Goal: Information Seeking & Learning: Learn about a topic

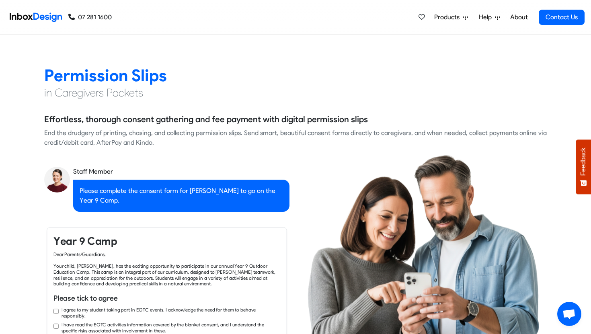
checkbox input "true"
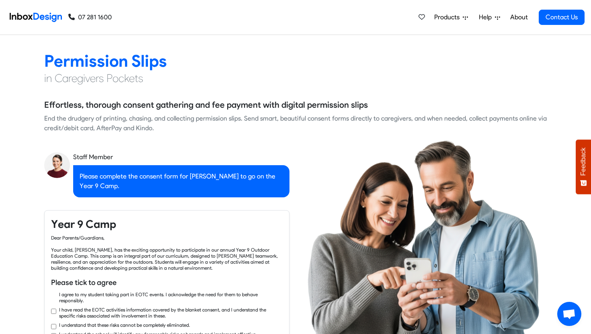
checkbox input "true"
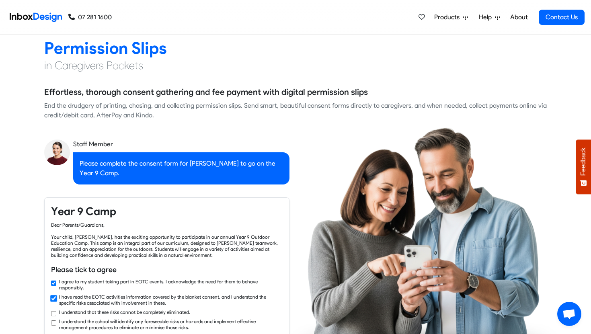
checkbox input "true"
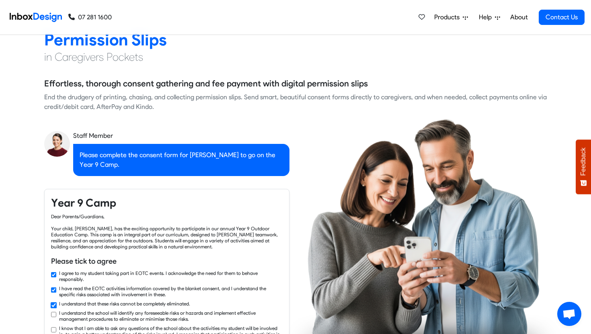
checkbox input "true"
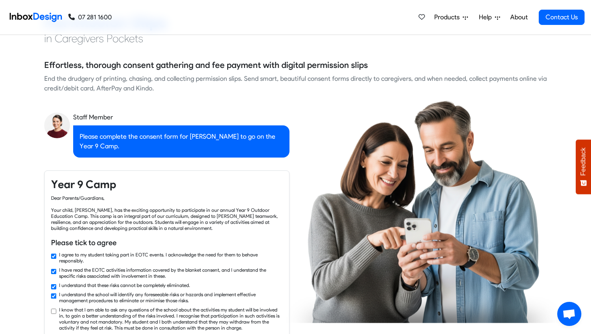
checkbox input "true"
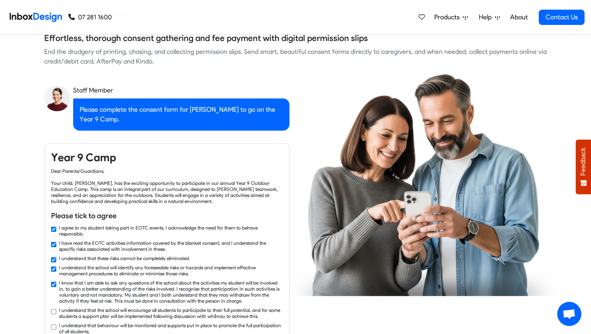
checkbox input "true"
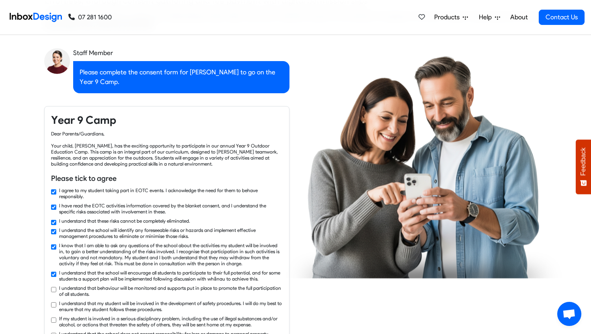
checkbox input "true"
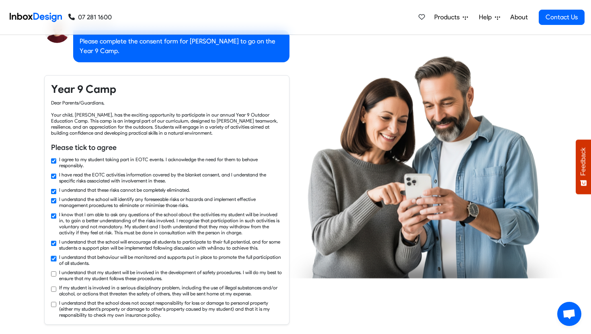
checkbox input "true"
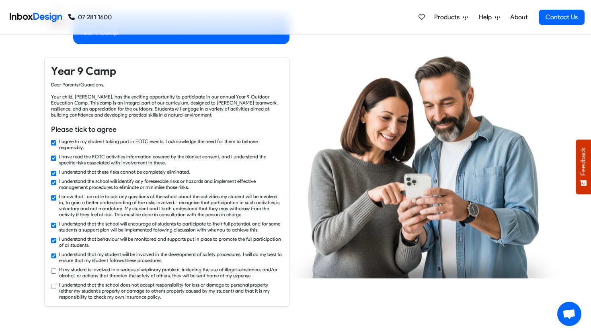
checkbox input "true"
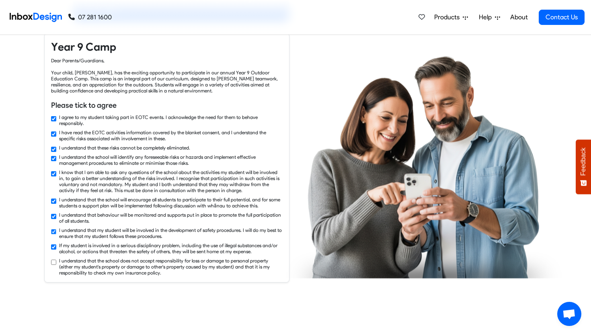
checkbox input "true"
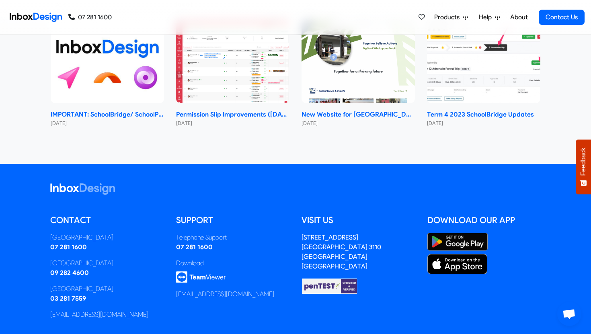
scroll to position [4764, 0]
